Goal: Transaction & Acquisition: Download file/media

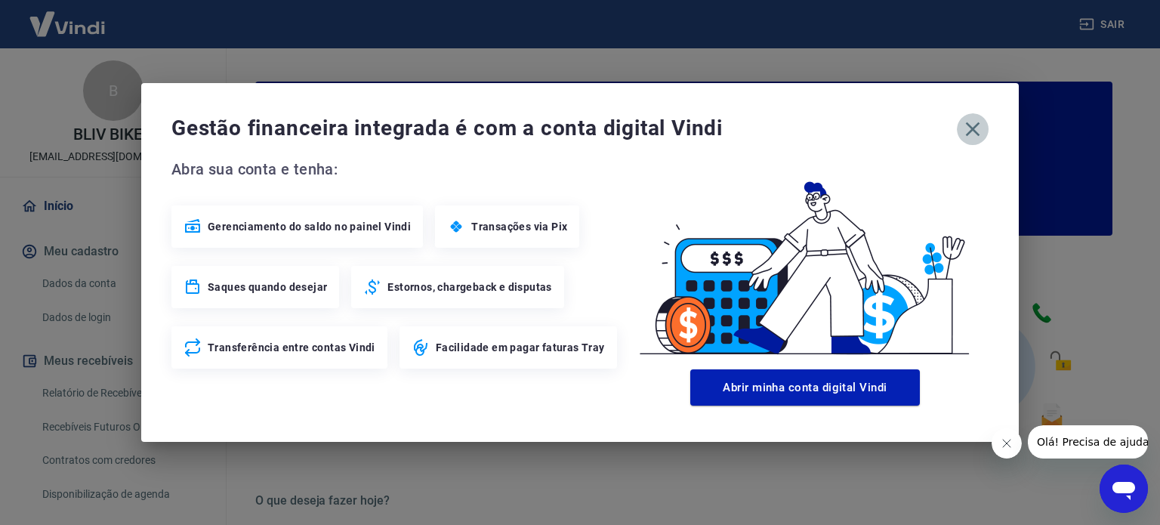
click at [979, 130] on icon "button" at bounding box center [973, 129] width 24 height 24
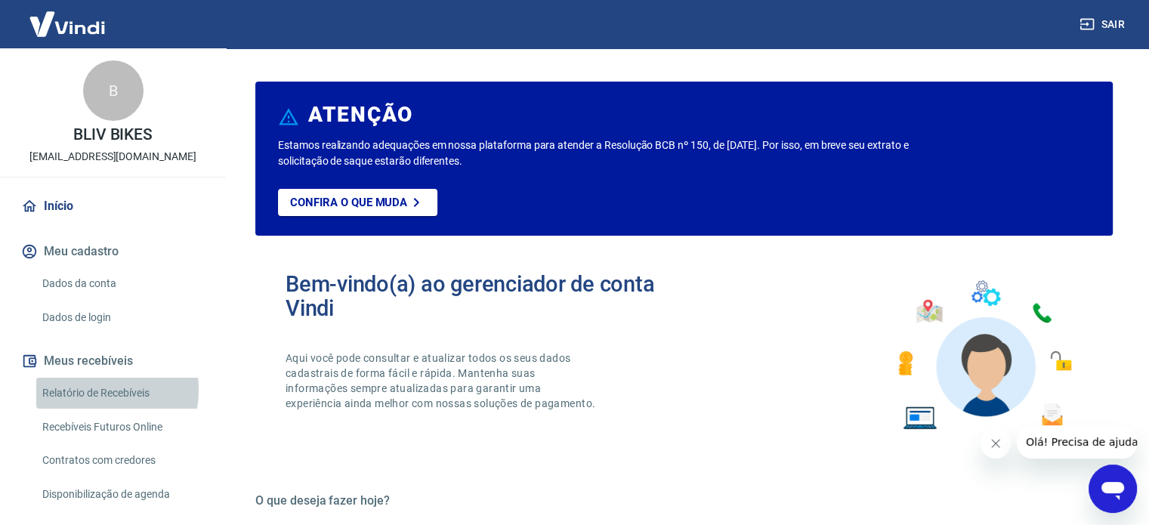
click at [87, 390] on link "Relatório de Recebíveis" at bounding box center [121, 393] width 171 height 31
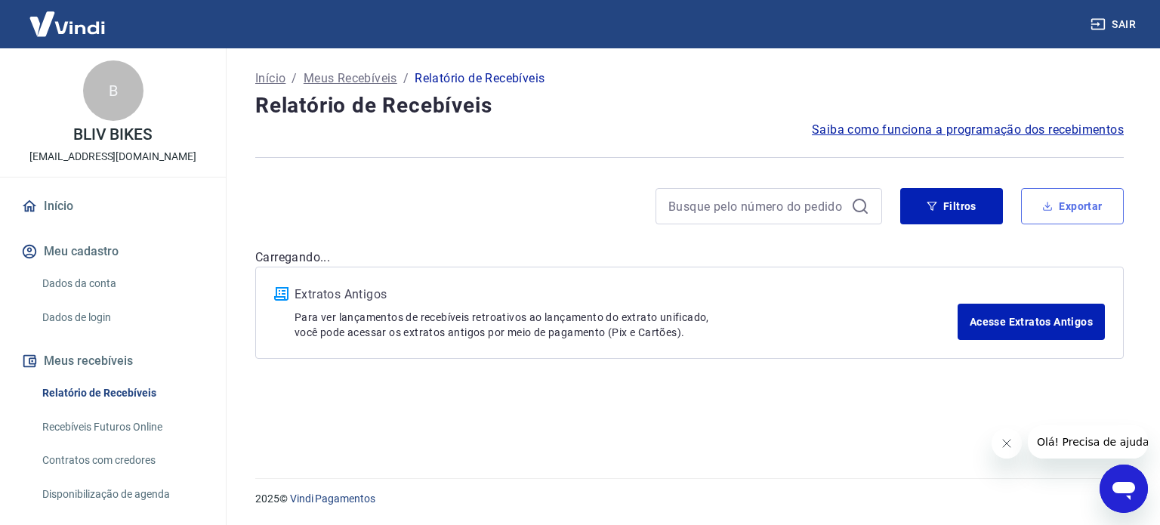
click at [1063, 196] on button "Exportar" at bounding box center [1072, 206] width 103 height 36
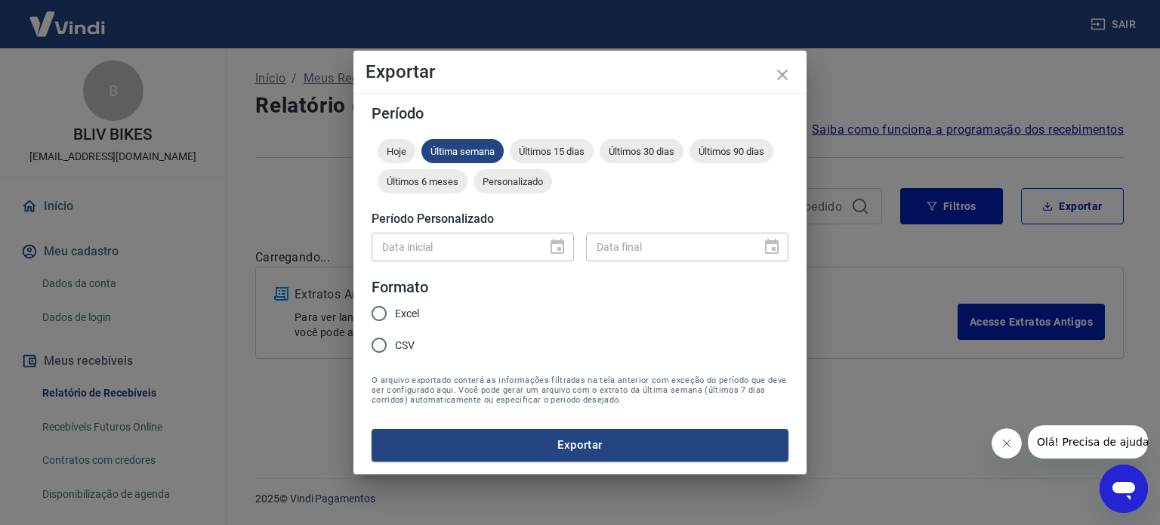
click at [516, 182] on span "Personalizado" at bounding box center [512, 181] width 79 height 11
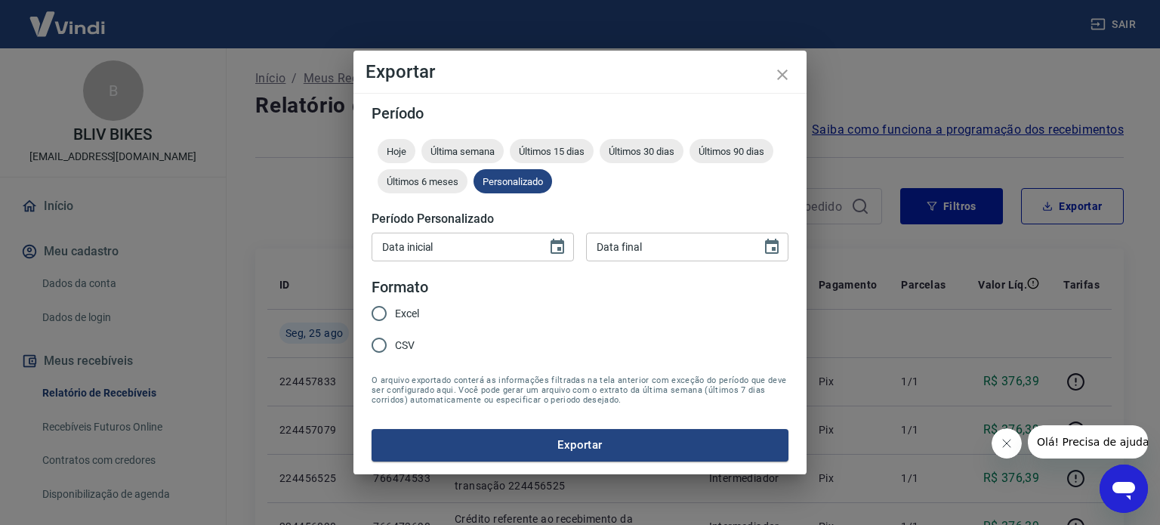
type input "DD/MM/YYYY"
click at [445, 251] on input "DD/MM/YYYY" at bounding box center [454, 247] width 165 height 28
click at [558, 245] on icon "Choose date" at bounding box center [557, 247] width 18 height 18
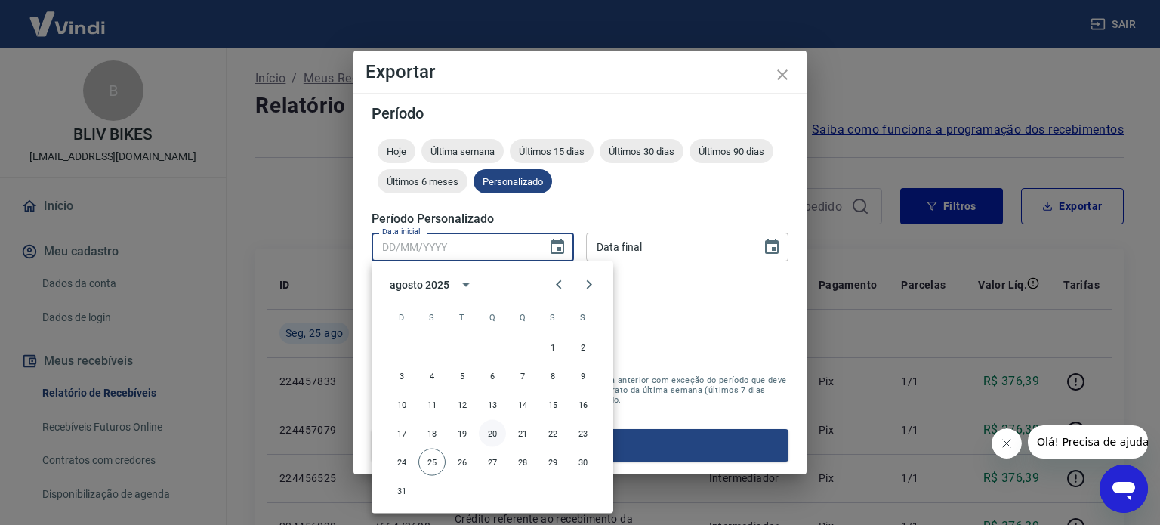
click at [492, 426] on button "20" at bounding box center [492, 433] width 27 height 27
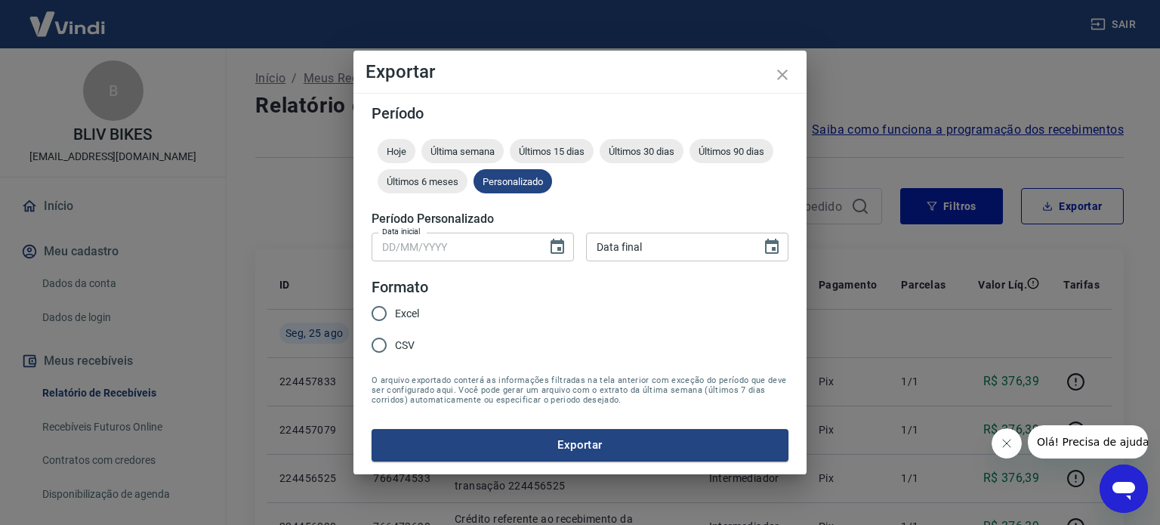
type input "[DATE]"
click at [773, 251] on icon "Choose date" at bounding box center [772, 247] width 18 height 18
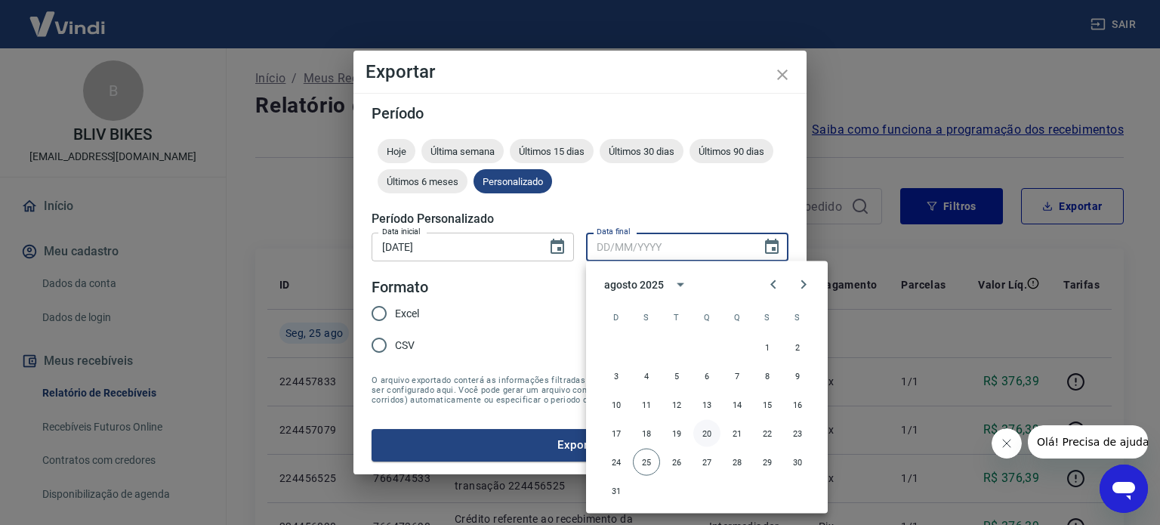
click at [706, 436] on button "20" at bounding box center [706, 433] width 27 height 27
type input "[DATE]"
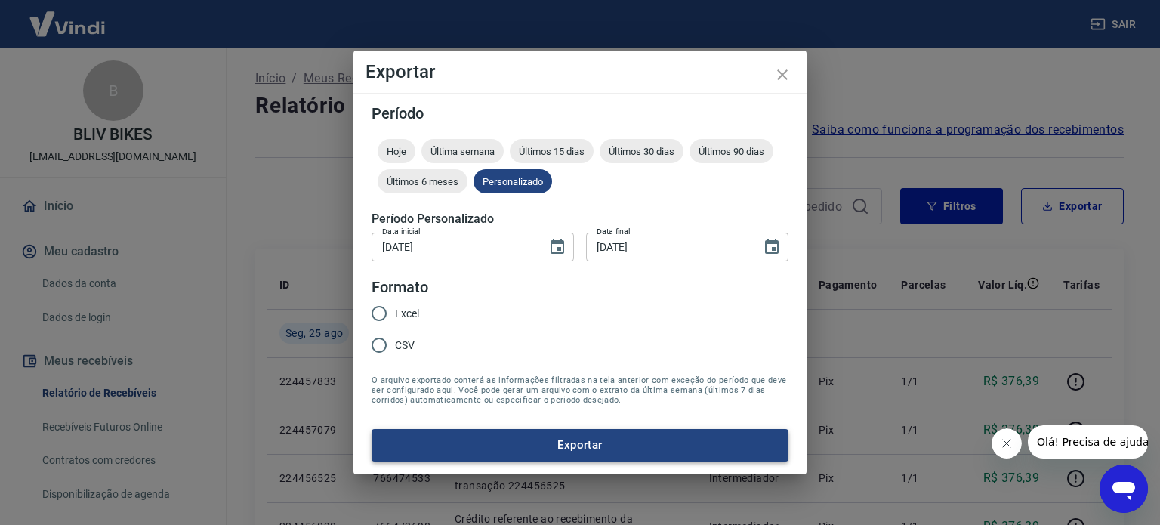
click at [560, 450] on button "Exportar" at bounding box center [580, 445] width 417 height 32
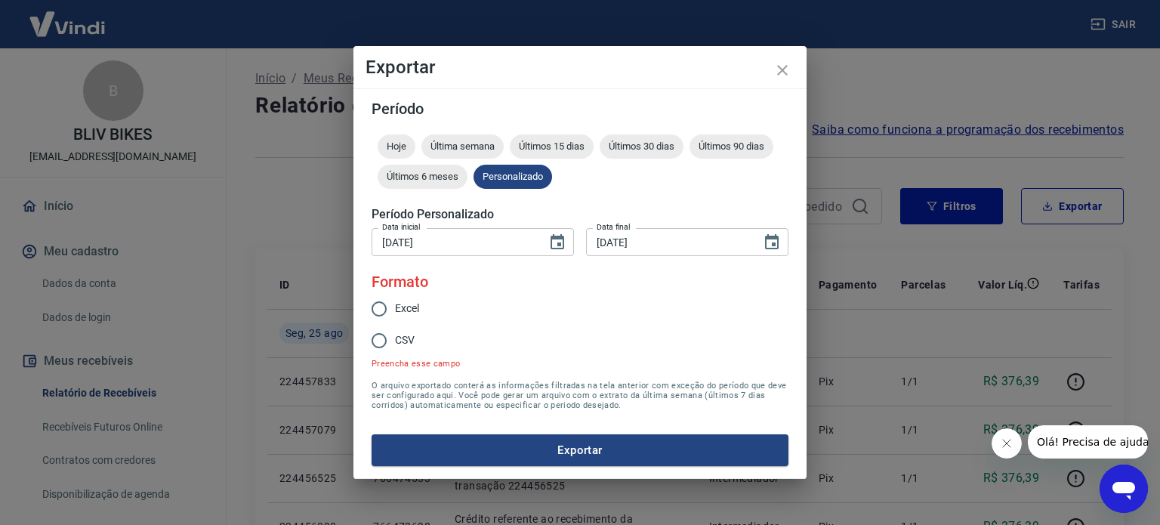
drag, startPoint x: 405, startPoint y: 310, endPoint x: 492, endPoint y: 365, distance: 103.1
click at [405, 310] on span "Excel" at bounding box center [407, 309] width 24 height 16
click at [395, 310] on input "Excel" at bounding box center [379, 309] width 32 height 32
radio input "true"
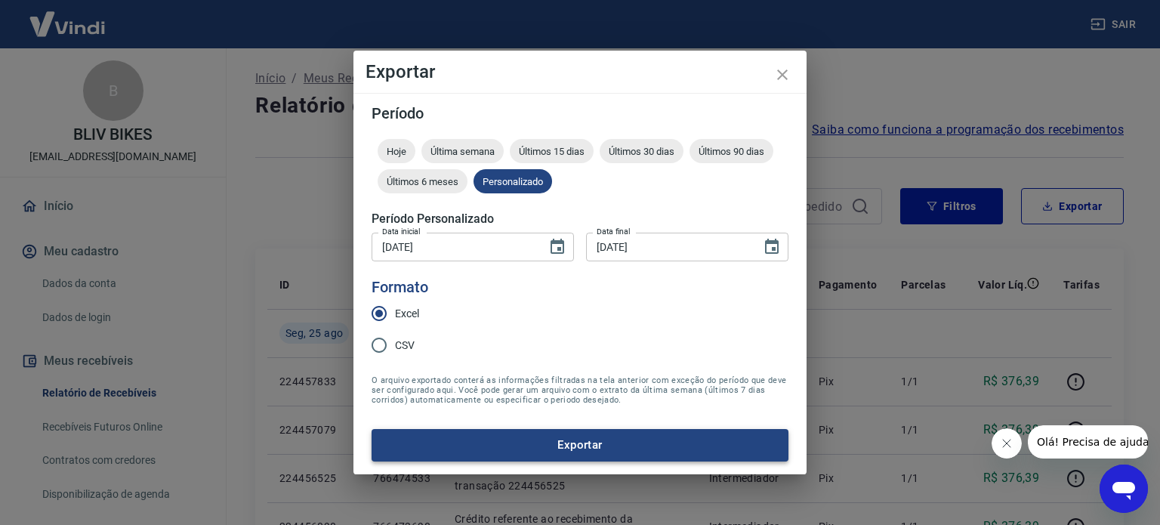
click at [571, 437] on button "Exportar" at bounding box center [580, 445] width 417 height 32
